Goal: Task Accomplishment & Management: Complete application form

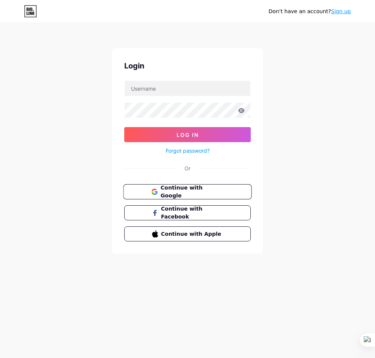
click at [186, 189] on span "Continue with Google" at bounding box center [191, 192] width 63 height 16
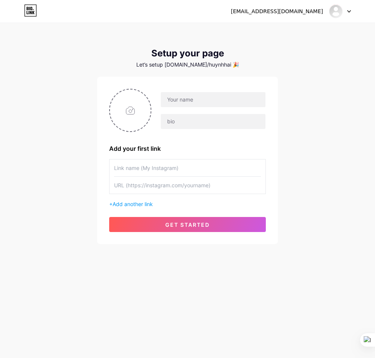
click at [168, 166] on input "text" at bounding box center [187, 168] width 147 height 17
click at [147, 203] on span "Add another link" at bounding box center [133, 204] width 40 height 6
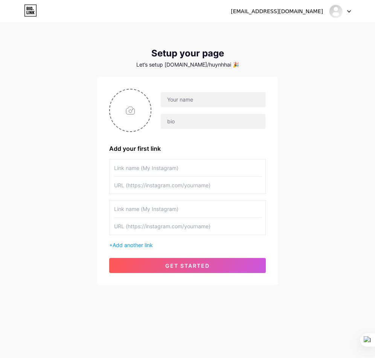
click at [350, 13] on div at bounding box center [340, 12] width 22 height 14
drag, startPoint x: 276, startPoint y: 51, endPoint x: 100, endPoint y: 27, distance: 177.4
click at [164, 37] on div "[EMAIL_ADDRESS][DOMAIN_NAME] Dashboard Logout Setup your page Let’s setup [DOMA…" at bounding box center [187, 154] width 375 height 309
